Goal: Task Accomplishment & Management: Manage account settings

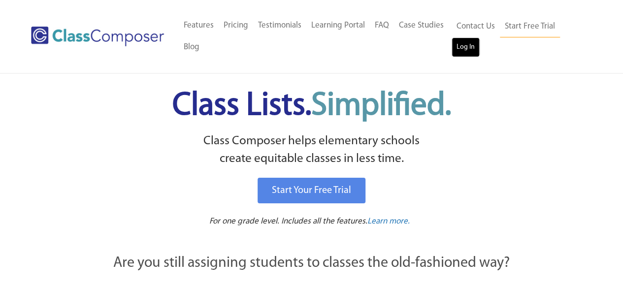
click at [456, 49] on link "Log In" at bounding box center [466, 47] width 28 height 20
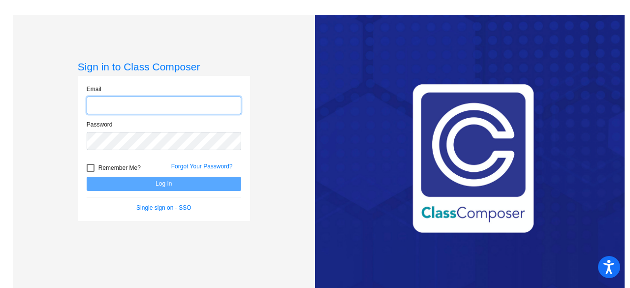
type input "[EMAIL_ADDRESS][DOMAIN_NAME]"
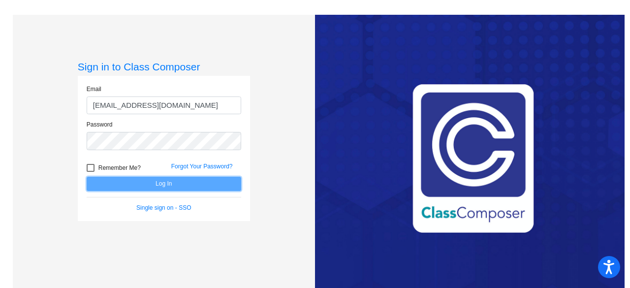
click at [167, 187] on button "Log In" at bounding box center [164, 184] width 155 height 14
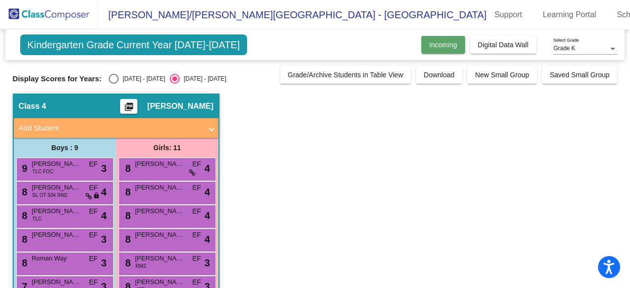
click at [439, 48] on span "Incoming" at bounding box center [444, 45] width 28 height 8
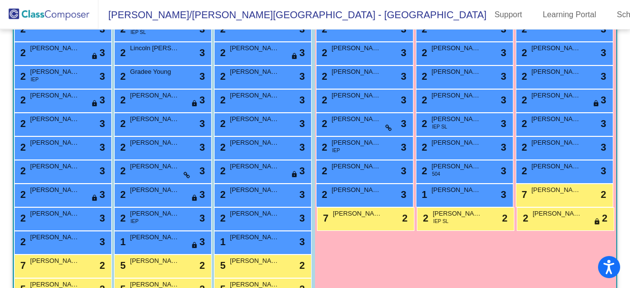
scroll to position [837, 0]
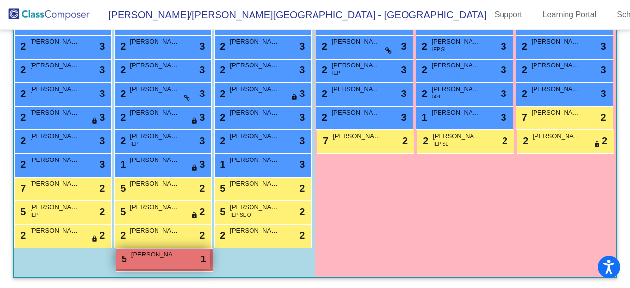
click at [181, 257] on span "Bennett Goodrich" at bounding box center [156, 255] width 49 height 10
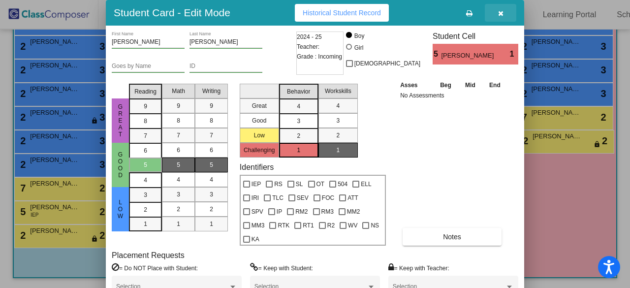
click at [502, 13] on icon "button" at bounding box center [500, 13] width 5 height 7
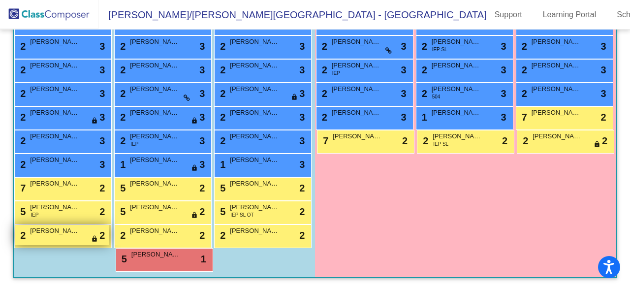
scroll to position [677, 0]
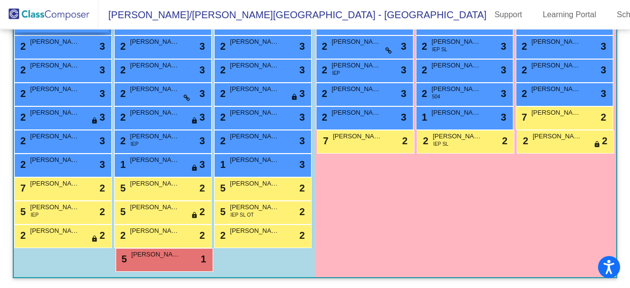
click at [109, 33] on div "2 Weston Van Gilder lock do_not_disturb_alt 3" at bounding box center [62, 22] width 94 height 20
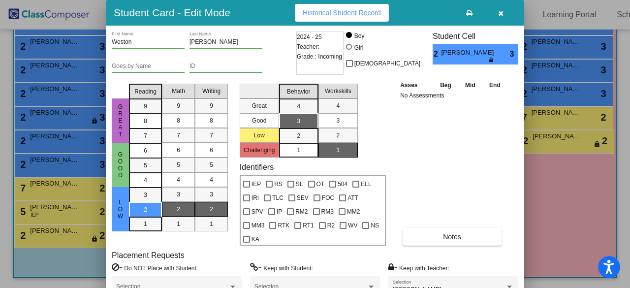
drag, startPoint x: 427, startPoint y: 7, endPoint x: 425, endPoint y: -33, distance: 40.5
drag, startPoint x: 425, startPoint y: -33, endPoint x: 404, endPoint y: 9, distance: 46.9
click at [404, 9] on div "Student Card - Edit Mode Historical Student Record" at bounding box center [315, 13] width 419 height 26
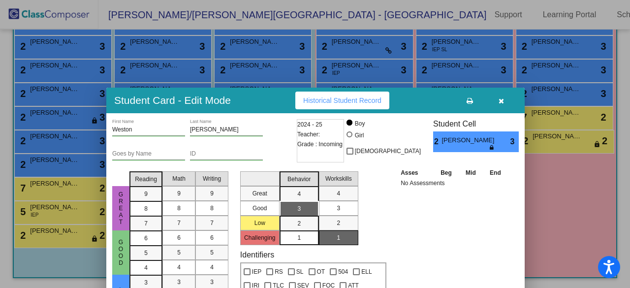
drag, startPoint x: 405, startPoint y: 12, endPoint x: 405, endPoint y: 100, distance: 87.7
click at [405, 100] on div "Student Card - Edit Mode Historical Student Record" at bounding box center [315, 101] width 419 height 26
click at [502, 101] on icon "button" at bounding box center [501, 101] width 5 height 7
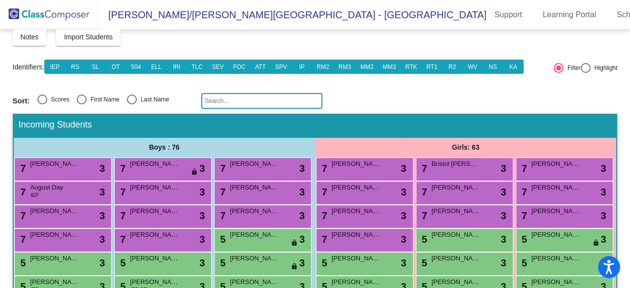
scroll to position [0, 0]
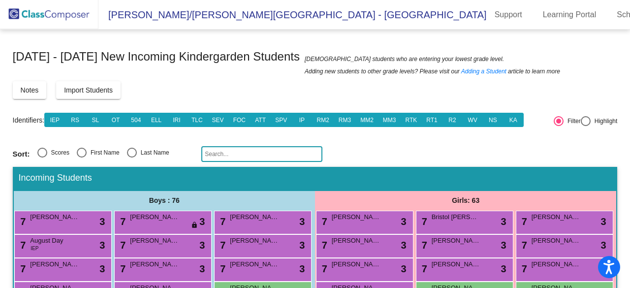
click at [77, 12] on img at bounding box center [49, 14] width 99 height 29
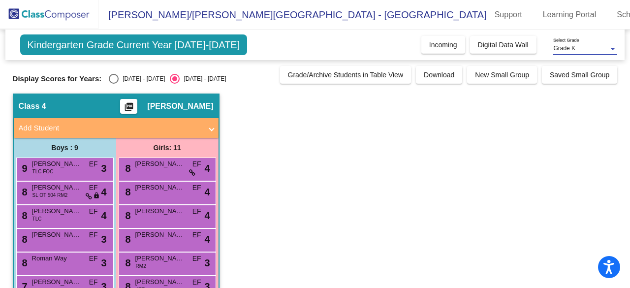
click at [606, 46] on div "Grade K" at bounding box center [581, 48] width 55 height 7
click at [606, 46] on span "Grade K" at bounding box center [586, 49] width 64 height 18
click at [599, 49] on div "Grade K" at bounding box center [581, 48] width 55 height 7
click at [568, 169] on div at bounding box center [315, 144] width 630 height 288
click at [214, 44] on span "Kindergarten Grade Current Year 2024-2025" at bounding box center [134, 44] width 228 height 21
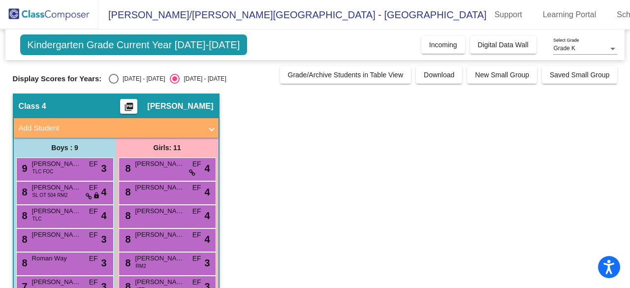
click at [114, 77] on div "Select an option" at bounding box center [114, 79] width 10 height 10
click at [114, 84] on input "2023 - 2024" at bounding box center [113, 84] width 0 height 0
radio input "true"
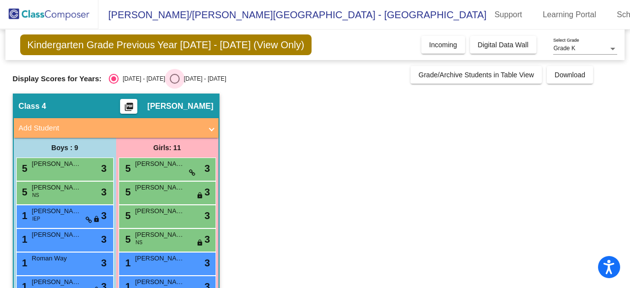
click at [170, 75] on div "Select an option" at bounding box center [175, 79] width 10 height 10
click at [174, 84] on input "2024 - 2025" at bounding box center [174, 84] width 0 height 0
radio input "true"
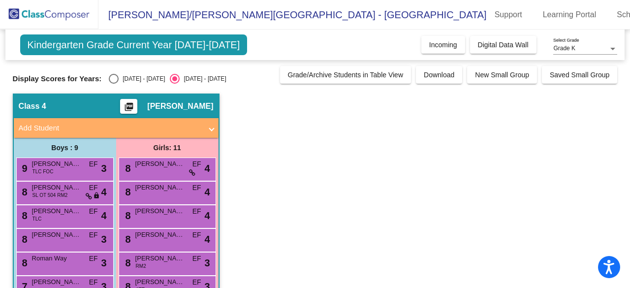
click at [171, 106] on span "Emelia Frederick" at bounding box center [180, 106] width 66 height 10
click at [609, 49] on div at bounding box center [613, 48] width 9 height 7
click at [609, 49] on span "Grade K" at bounding box center [586, 49] width 64 height 18
